Goal: Transaction & Acquisition: Purchase product/service

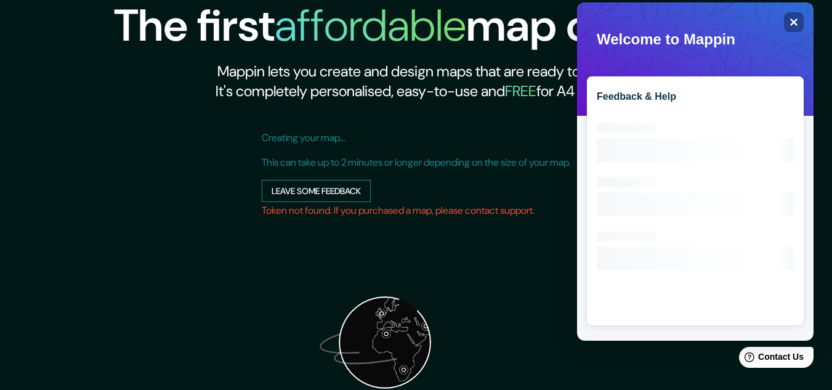
click at [325, 186] on button "Leave some feedback" at bounding box center [316, 191] width 109 height 23
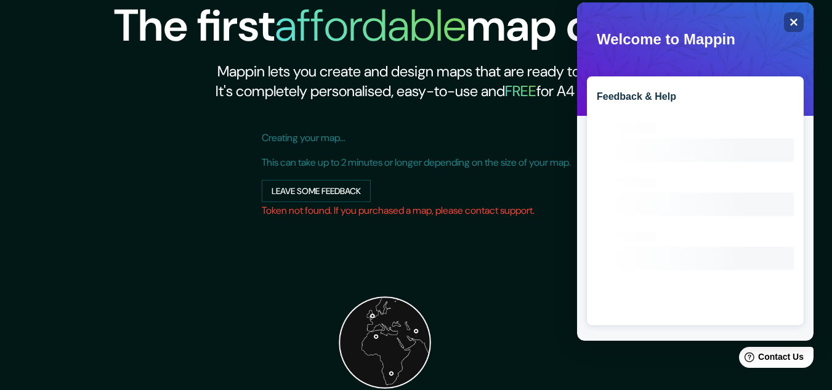
click at [196, 58] on h1 "The first affordable map creator." at bounding box center [416, 31] width 605 height 62
click at [267, 137] on p "Creating your map..." at bounding box center [416, 138] width 309 height 15
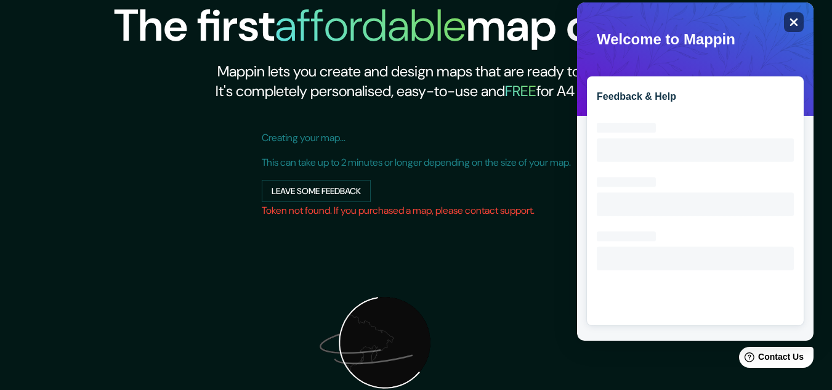
click at [796, 18] on icon "Close" at bounding box center [793, 21] width 9 height 9
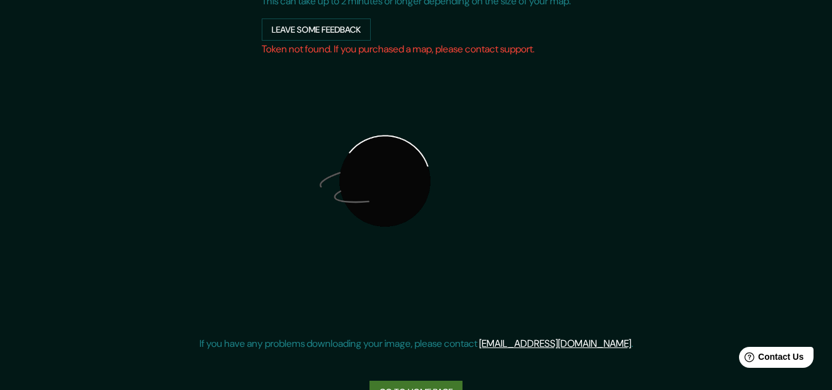
scroll to position [195, 0]
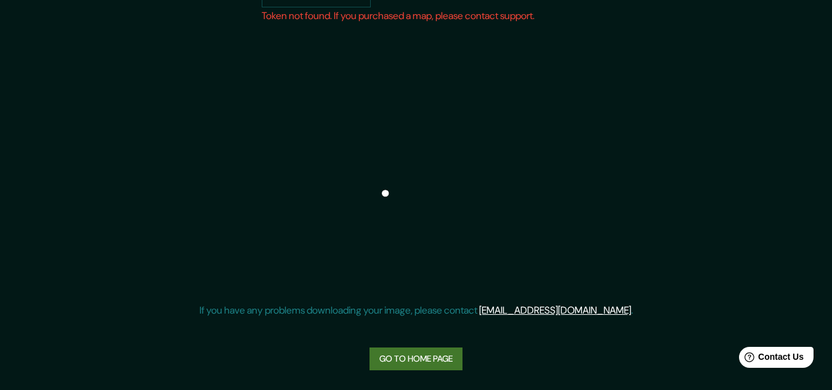
click at [433, 357] on link "Go to home page" at bounding box center [416, 358] width 93 height 23
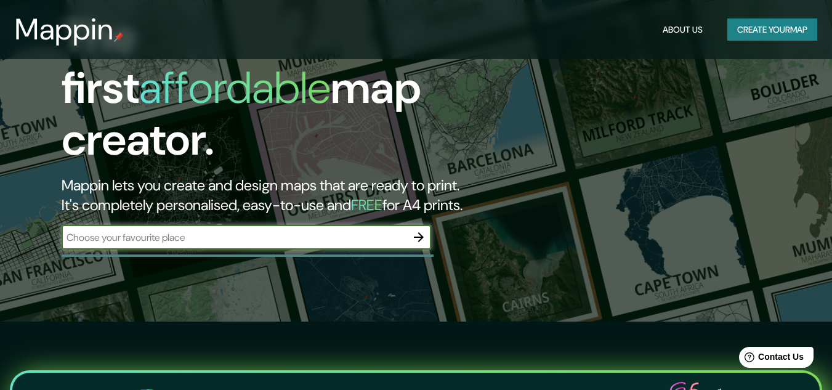
scroll to position [62, 0]
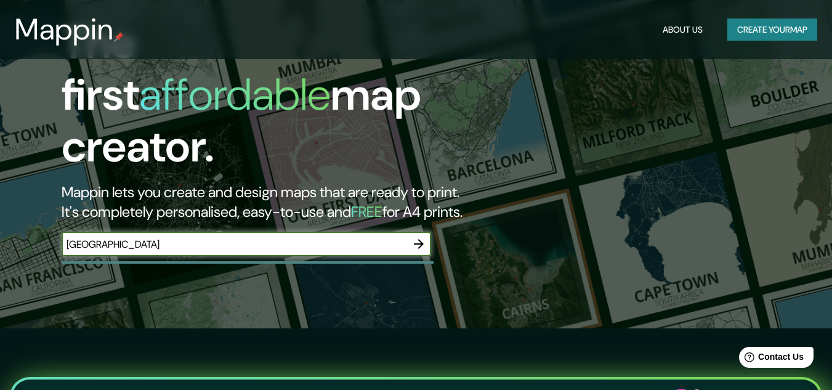
type input "[GEOGRAPHIC_DATA]"
click at [426, 232] on button "button" at bounding box center [419, 244] width 25 height 25
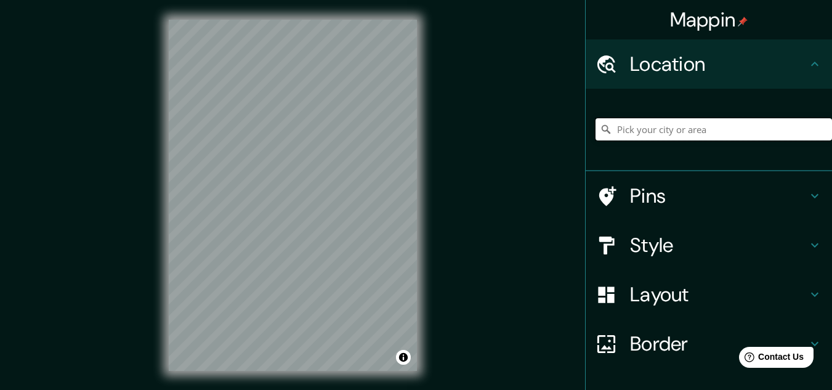
click at [637, 130] on input "Pick your city or area" at bounding box center [714, 129] width 237 height 22
click at [728, 119] on input "[GEOGRAPHIC_DATA][PERSON_NAME], [GEOGRAPHIC_DATA][PERSON_NAME], [GEOGRAPHIC_DAT…" at bounding box center [714, 129] width 237 height 22
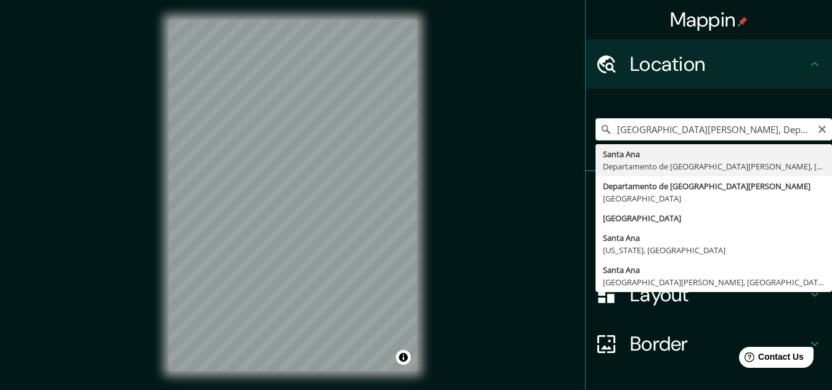
type input "[GEOGRAPHIC_DATA][PERSON_NAME], [GEOGRAPHIC_DATA][PERSON_NAME], [GEOGRAPHIC_DAT…"
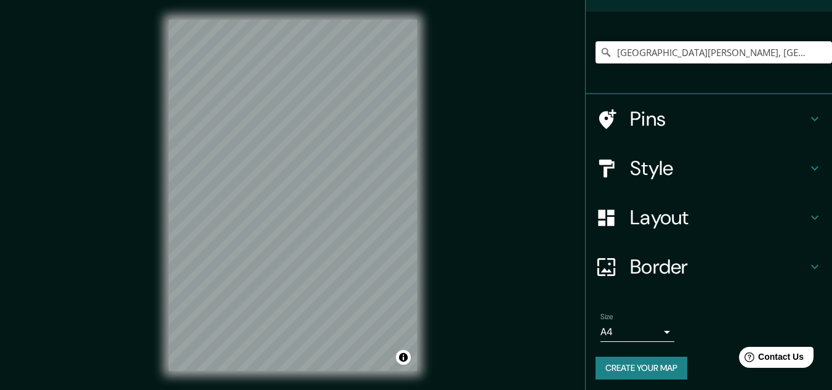
scroll to position [81, 0]
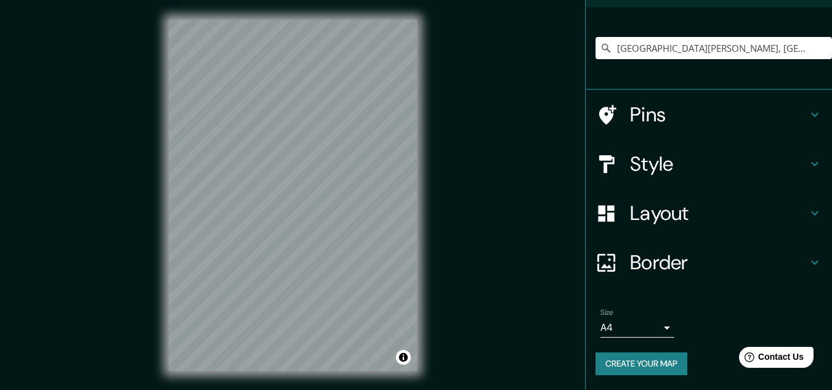
click at [614, 364] on button "Create your map" at bounding box center [642, 363] width 92 height 23
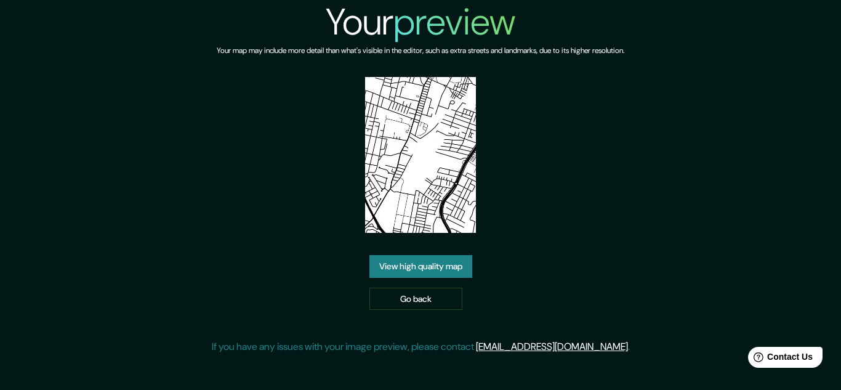
click at [448, 265] on link "View high quality map" at bounding box center [421, 266] width 103 height 23
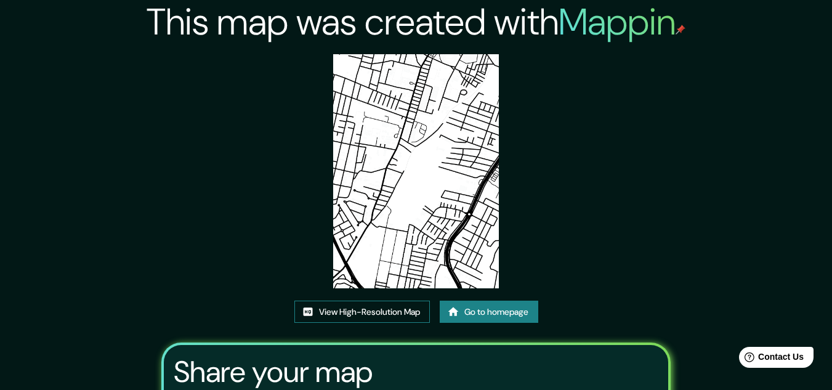
click at [378, 309] on link "View High-Resolution Map" at bounding box center [362, 312] width 136 height 23
